Goal: Find specific page/section

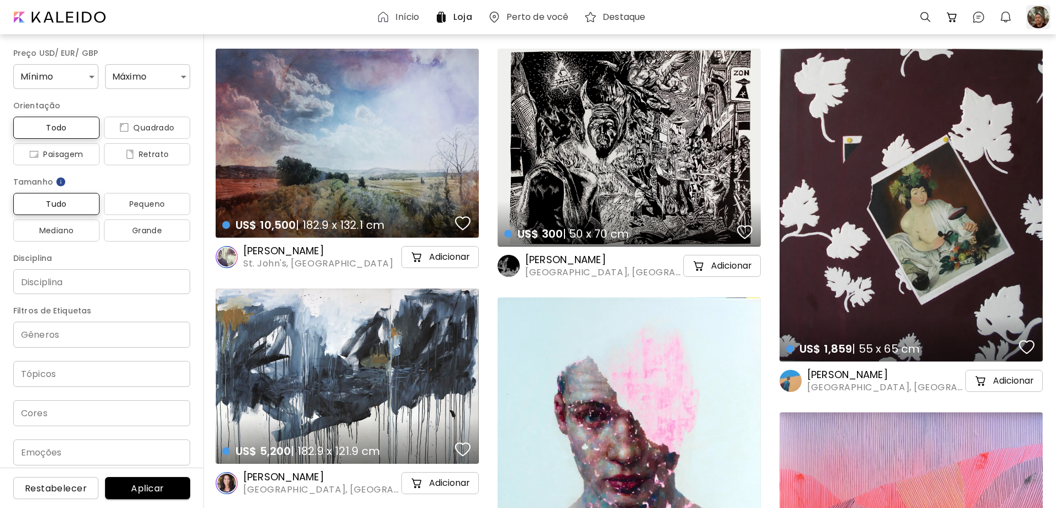
click at [1033, 17] on div at bounding box center [1038, 17] width 24 height 24
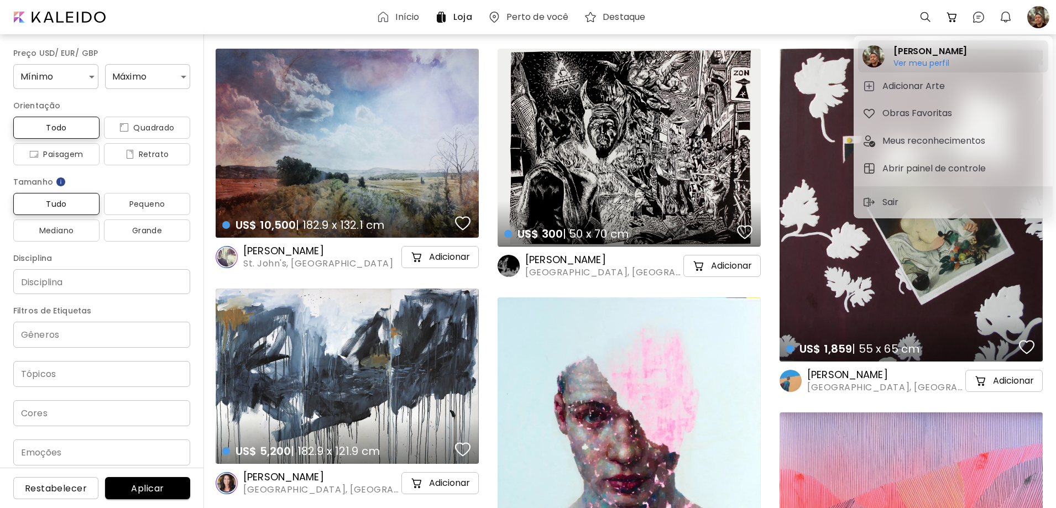
click at [922, 61] on h6 "Ver meu perfil" at bounding box center [930, 63] width 74 height 10
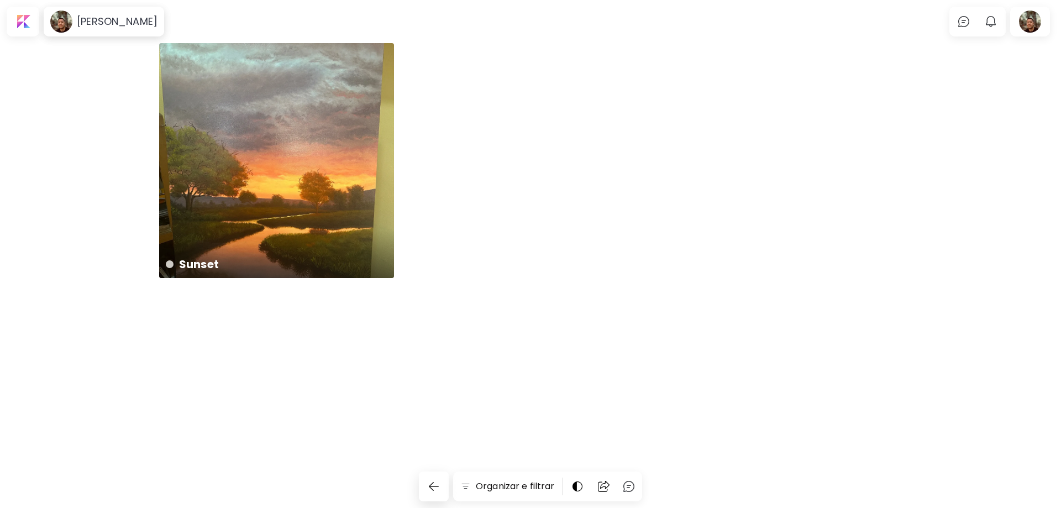
click at [523, 97] on div "Sunset 50 x 70 cm" at bounding box center [530, 172] width 743 height 258
click at [489, 109] on div "Sunset 50 x 70 cm" at bounding box center [530, 172] width 743 height 258
click at [136, 20] on h6 "[PERSON_NAME]" at bounding box center [117, 21] width 81 height 13
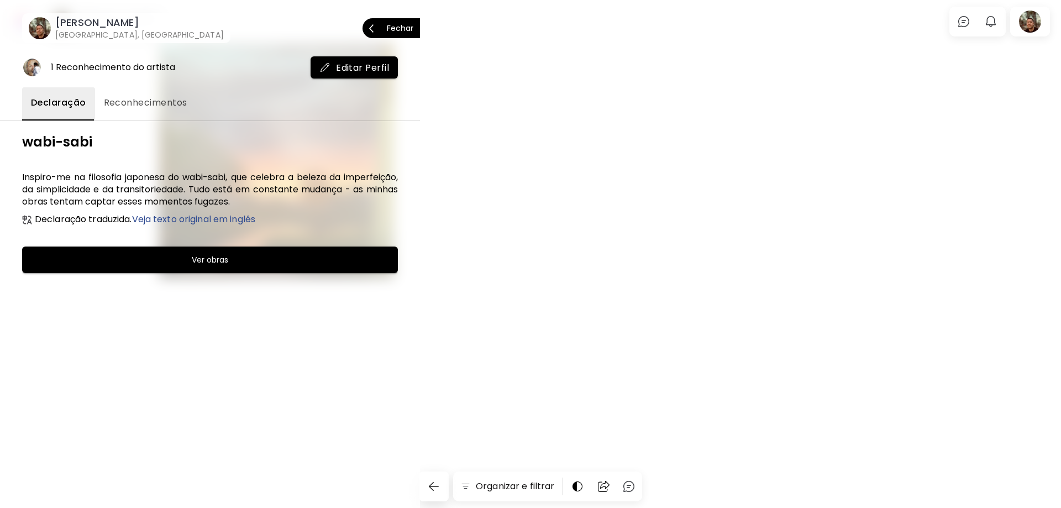
click at [117, 25] on h6 "[PERSON_NAME]" at bounding box center [139, 22] width 169 height 13
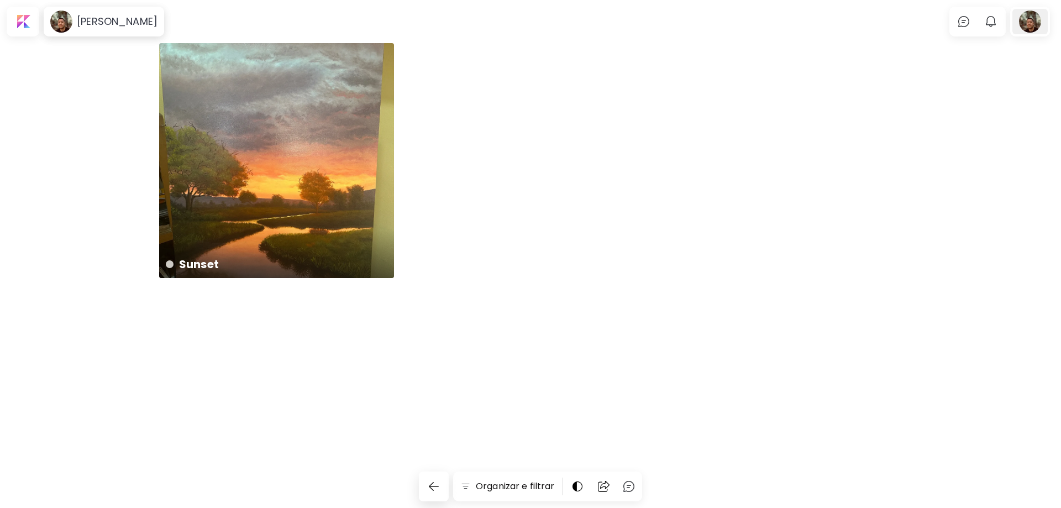
click at [1022, 21] on div at bounding box center [1030, 21] width 35 height 25
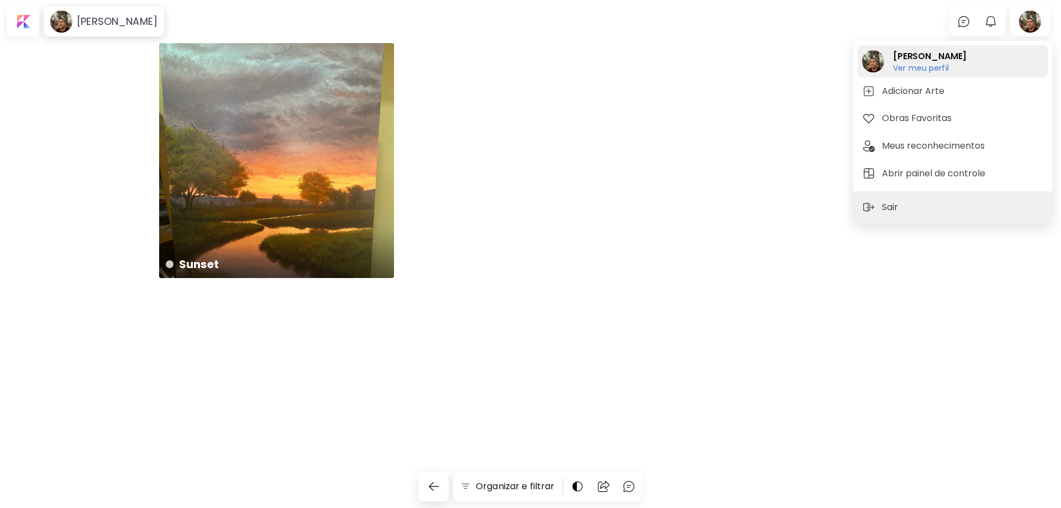
click at [927, 66] on h6 "Ver meu perfil" at bounding box center [930, 68] width 74 height 10
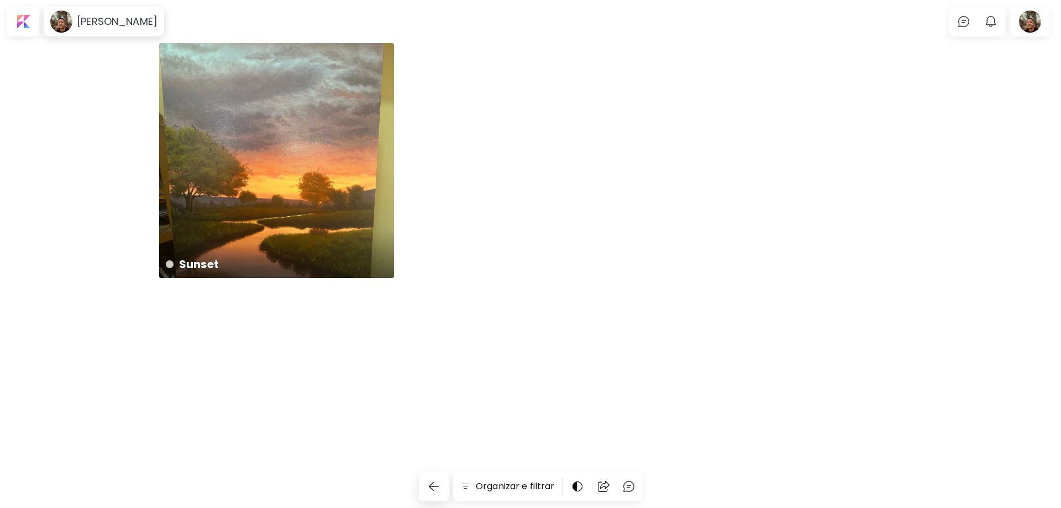
click at [480, 65] on div "Sunset 50 x 70 cm" at bounding box center [530, 172] width 743 height 258
click at [247, 20] on body "[PERSON_NAME] 0 0 Organizar e filtrar Sunset 50 x 70 cm Pesquisa de artista Nom…" at bounding box center [530, 254] width 1061 height 508
